Goal: Use online tool/utility: Utilize a website feature to perform a specific function

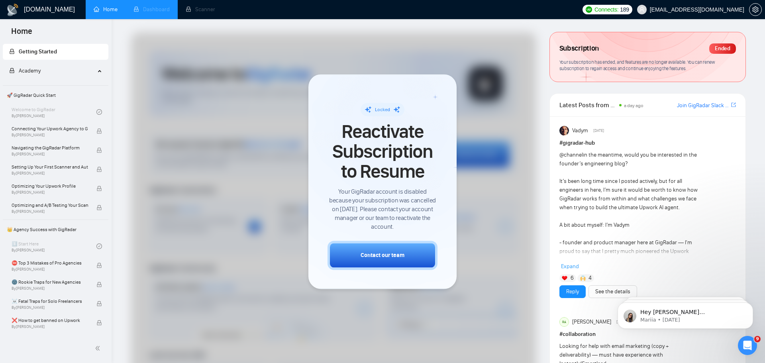
click at [157, 11] on li "Dashboard" at bounding box center [152, 9] width 52 height 19
click at [212, 10] on li "Scanner" at bounding box center [200, 9] width 45 height 19
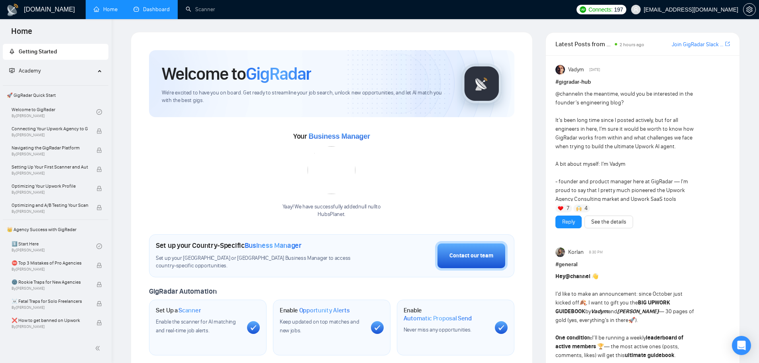
click at [153, 13] on link "Dashboard" at bounding box center [151, 9] width 36 height 7
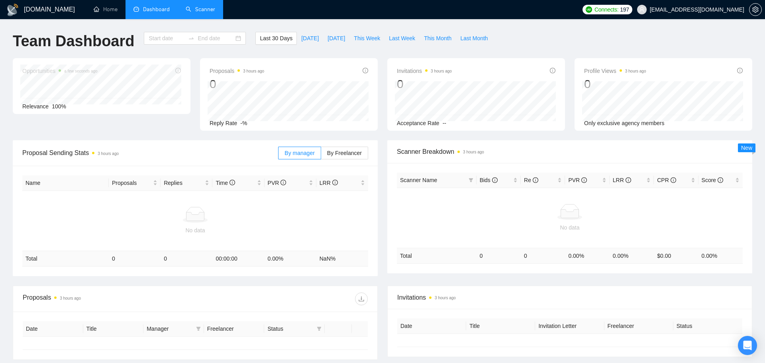
type input "[DATE]"
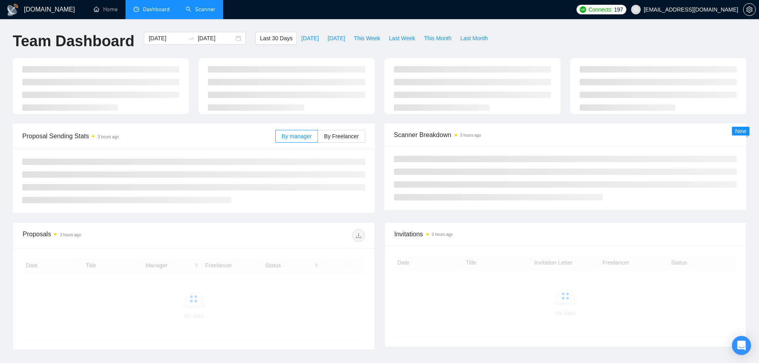
click at [209, 8] on link "Scanner" at bounding box center [200, 9] width 29 height 7
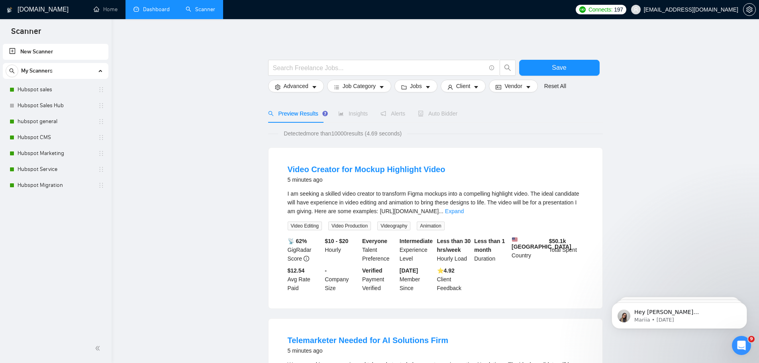
click at [153, 10] on link "Dashboard" at bounding box center [151, 9] width 36 height 7
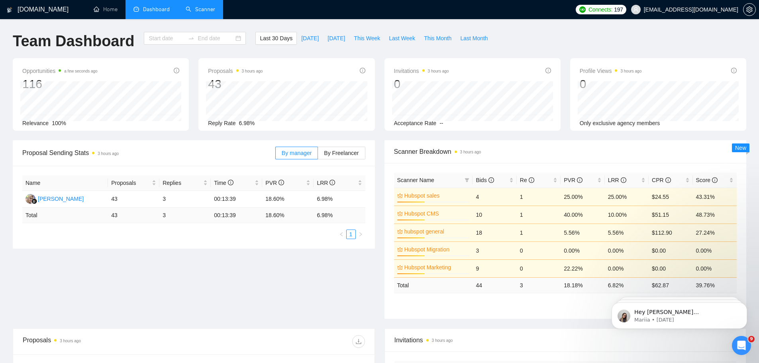
type input "[DATE]"
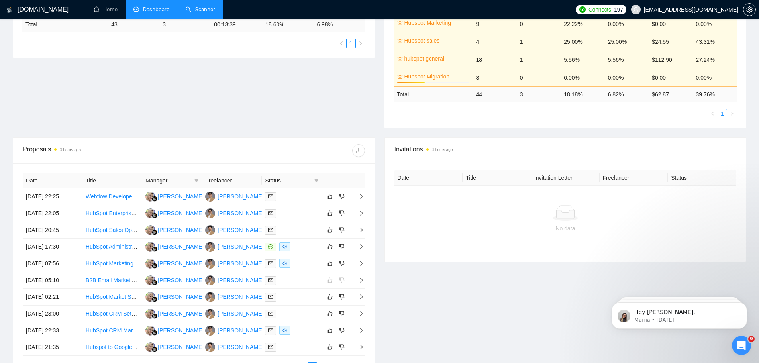
scroll to position [189, 0]
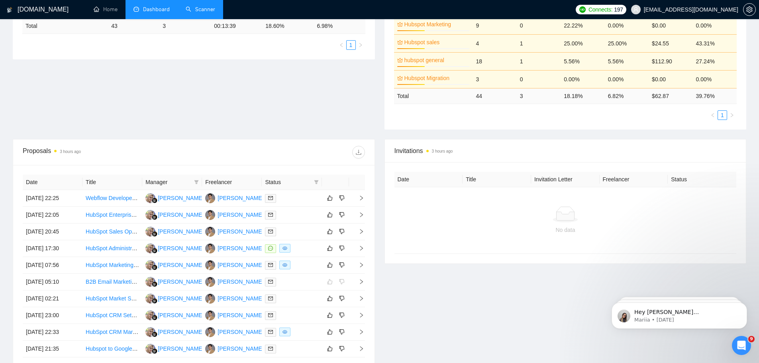
click at [203, 11] on link "Scanner" at bounding box center [200, 9] width 29 height 7
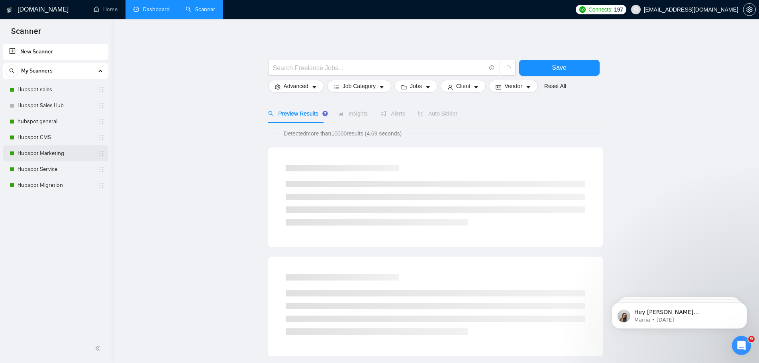
click at [49, 147] on link "Hubspot Marketing" at bounding box center [56, 153] width 76 height 16
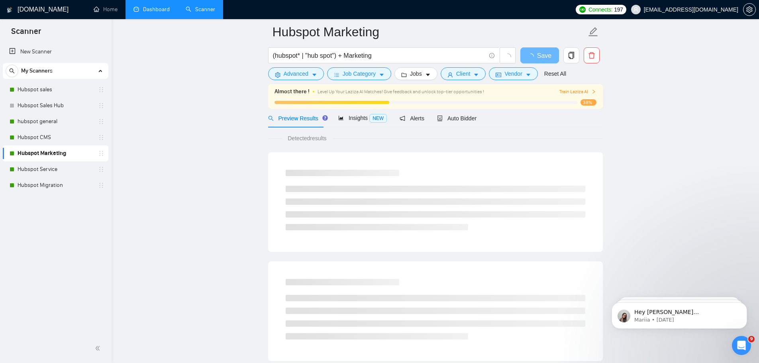
scroll to position [17, 0]
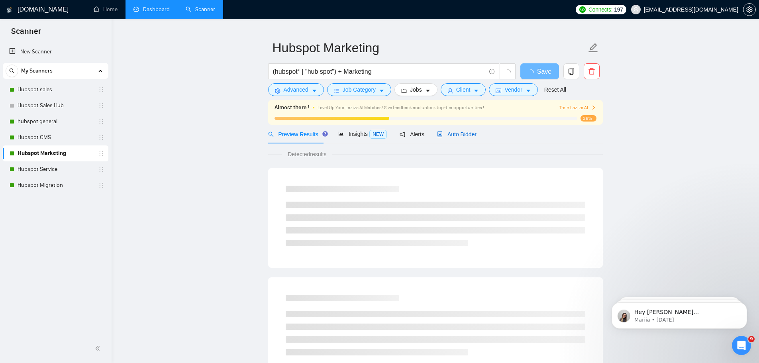
click at [464, 131] on span "Auto Bidder" at bounding box center [456, 134] width 39 height 6
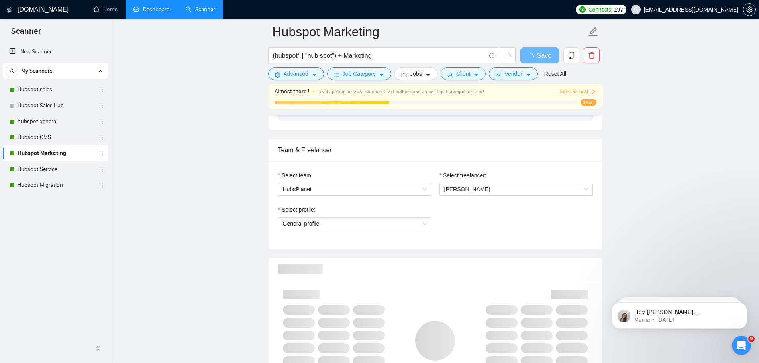
scroll to position [385, 0]
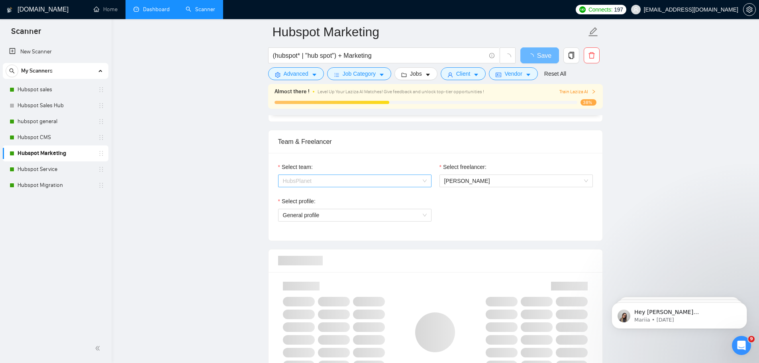
click at [427, 181] on div "HubsPlanet" at bounding box center [354, 181] width 153 height 13
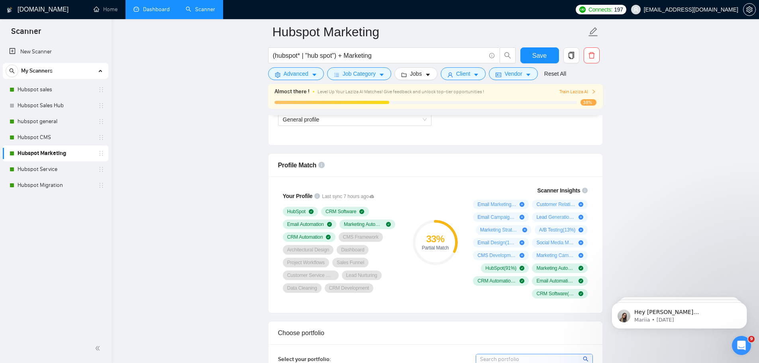
scroll to position [440, 0]
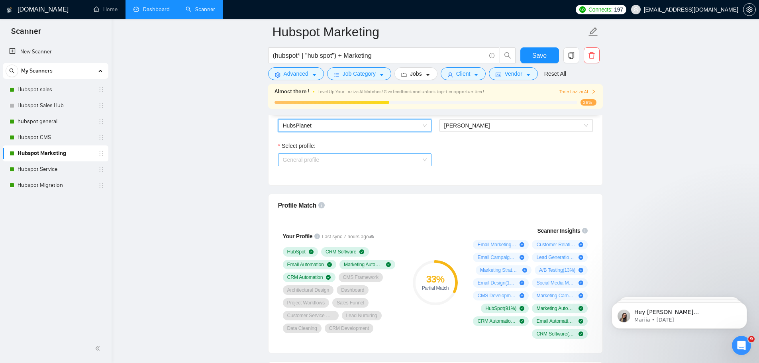
click at [427, 158] on div "General profile" at bounding box center [354, 159] width 153 height 13
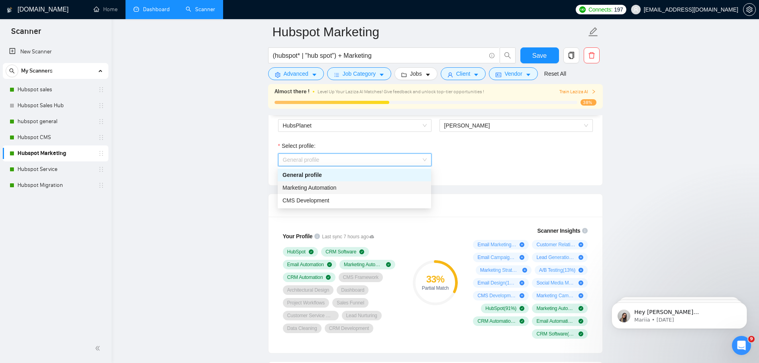
click at [364, 189] on div "Marketing Automation" at bounding box center [355, 187] width 144 height 9
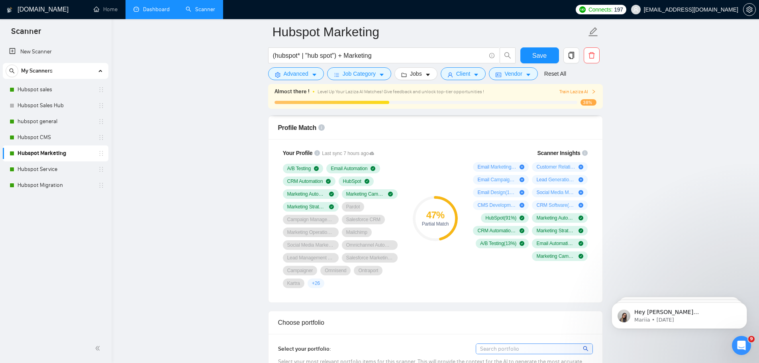
scroll to position [529, 0]
